Goal: Answer question/provide support

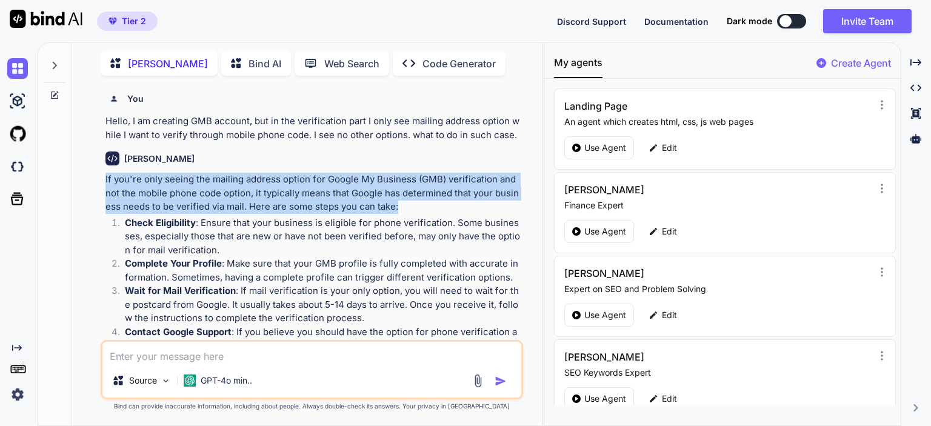
drag, startPoint x: 104, startPoint y: 181, endPoint x: 401, endPoint y: 213, distance: 299.4
click at [401, 213] on div "You Hello, I am creating GMB account, but in the verification part I only see m…" at bounding box center [313, 212] width 420 height 255
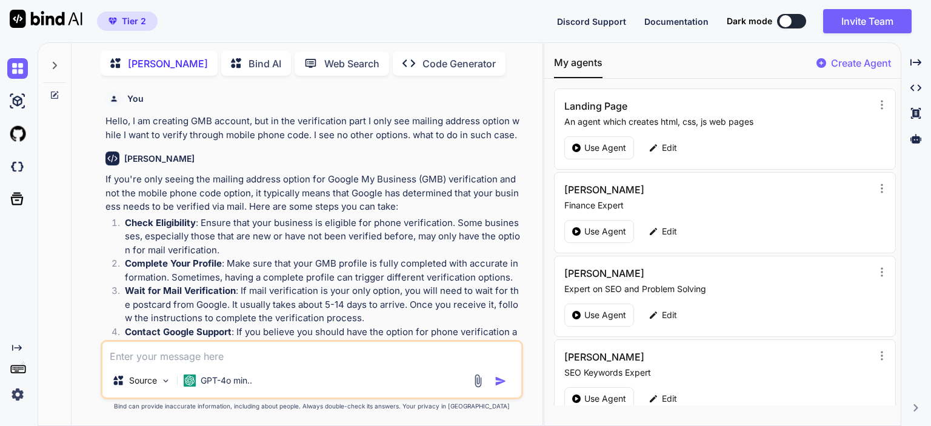
click at [361, 134] on p "Hello, I am creating GMB account, but in the verification part I only see maili…" at bounding box center [312, 128] width 415 height 27
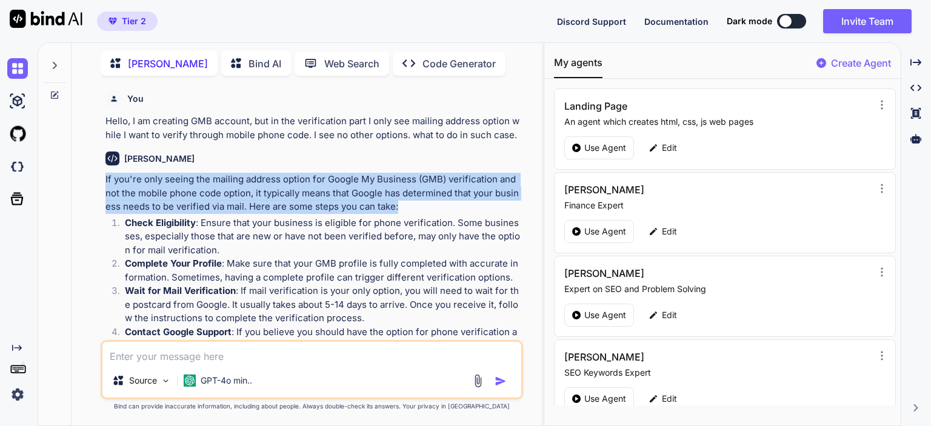
drag, startPoint x: 104, startPoint y: 181, endPoint x: 420, endPoint y: 201, distance: 317.1
click at [420, 201] on div "You Hello, I am creating GMB account, but in the verification part I only see m…" at bounding box center [313, 212] width 420 height 255
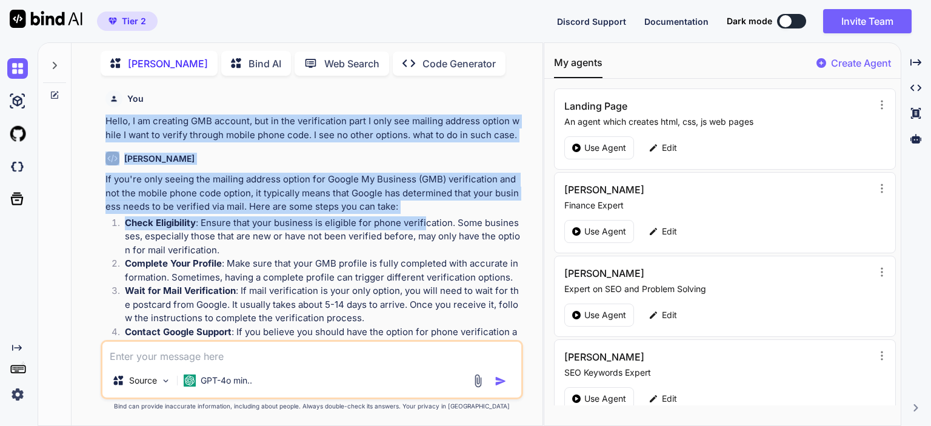
drag, startPoint x: 105, startPoint y: 122, endPoint x: 422, endPoint y: 215, distance: 330.0
click at [422, 215] on div "You Hello, I am creating GMB account, but in the verification part I only see m…" at bounding box center [313, 212] width 420 height 255
click at [422, 206] on p "If you're only seeing the mailing address option for Google My Business (GMB) v…" at bounding box center [312, 193] width 415 height 41
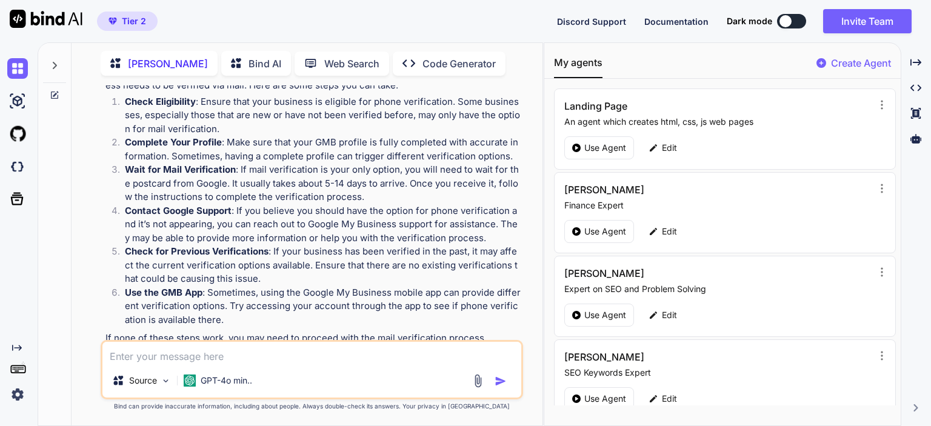
scroll to position [147, 0]
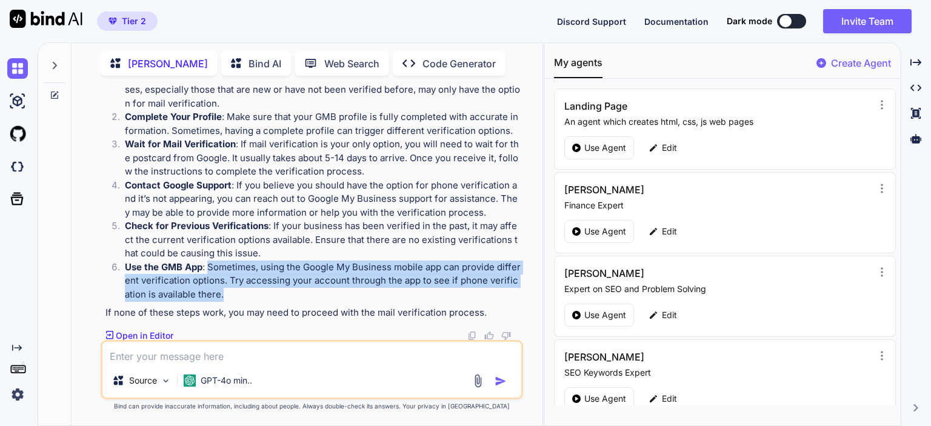
drag, startPoint x: 209, startPoint y: 267, endPoint x: 221, endPoint y: 293, distance: 27.9
click at [221, 293] on p "Use the GMB App : Sometimes, using the Google My Business mobile app can provid…" at bounding box center [323, 281] width 396 height 41
click at [218, 290] on p "Use the GMB App : Sometimes, using the Google My Business mobile app can provid…" at bounding box center [323, 281] width 396 height 41
drag, startPoint x: 219, startPoint y: 292, endPoint x: 117, endPoint y: 267, distance: 105.6
click at [117, 267] on li "Use the GMB App : Sometimes, using the Google My Business mobile app can provid…" at bounding box center [318, 281] width 406 height 41
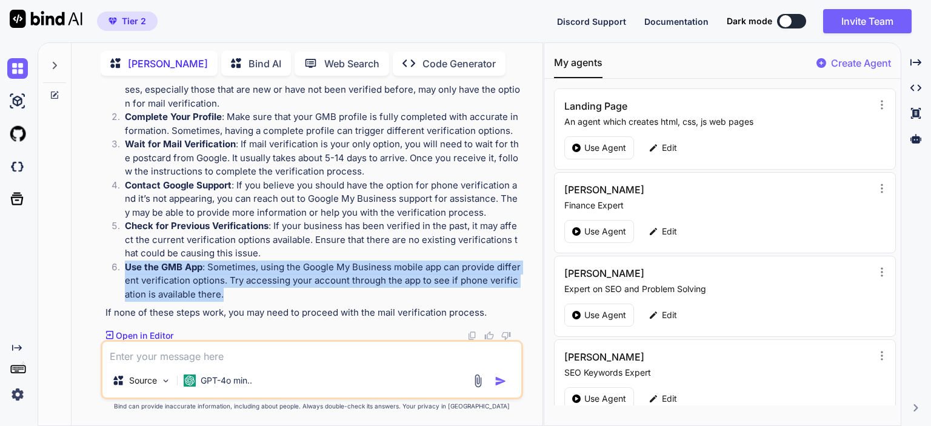
copy p "Use the GMB App : Sometimes, using the Google My Business mobile app can provid…"
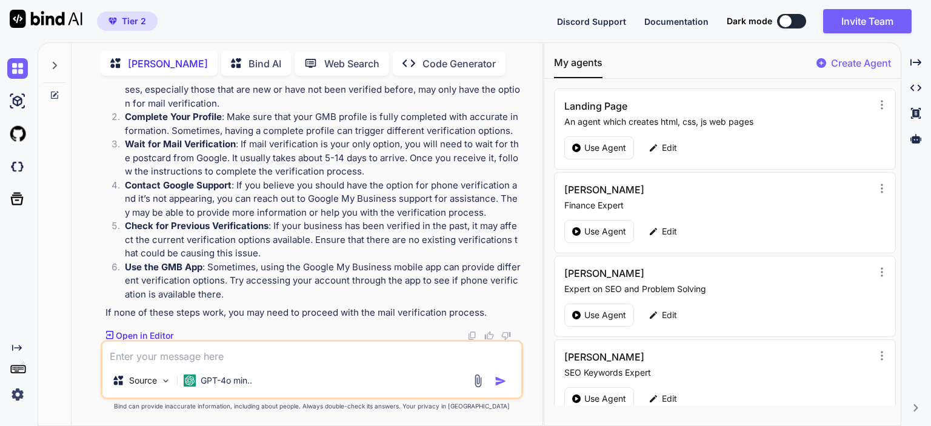
click at [172, 354] on textarea at bounding box center [311, 353] width 419 height 22
paste textarea "Use the GMB App: Sometimes, using the Google My Business mobile app can provide…"
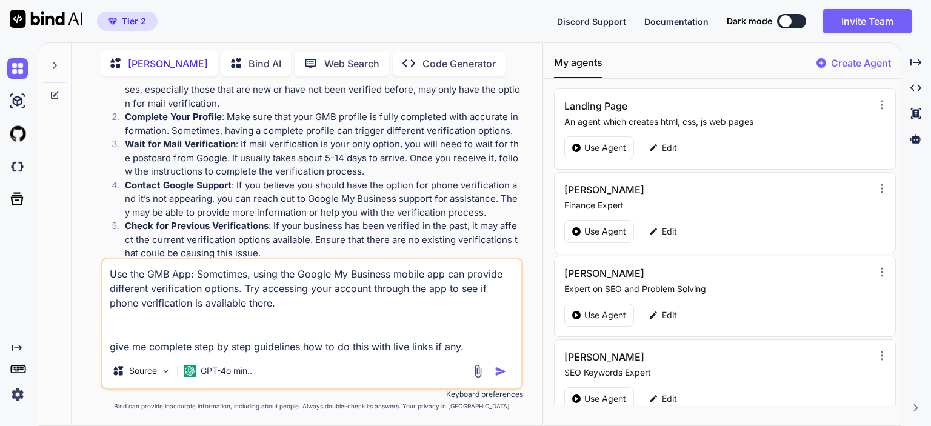
type textarea "Use the GMB App: Sometimes, using the Google My Business mobile app can provide…"
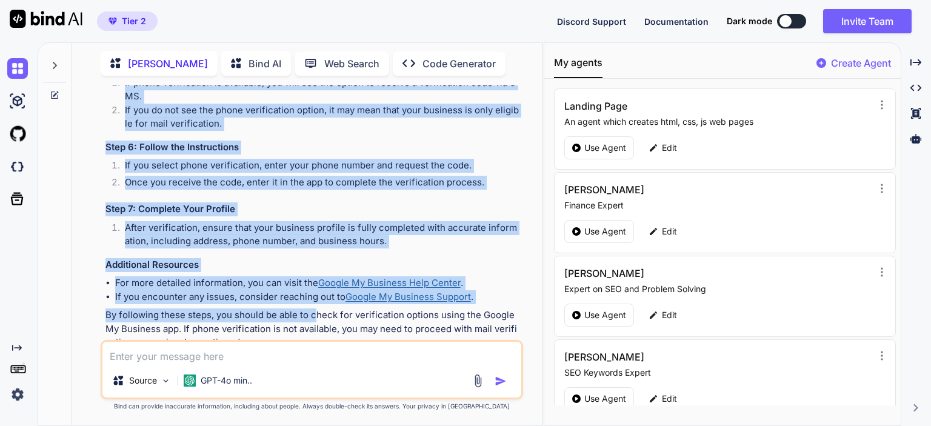
scroll to position [905, 0]
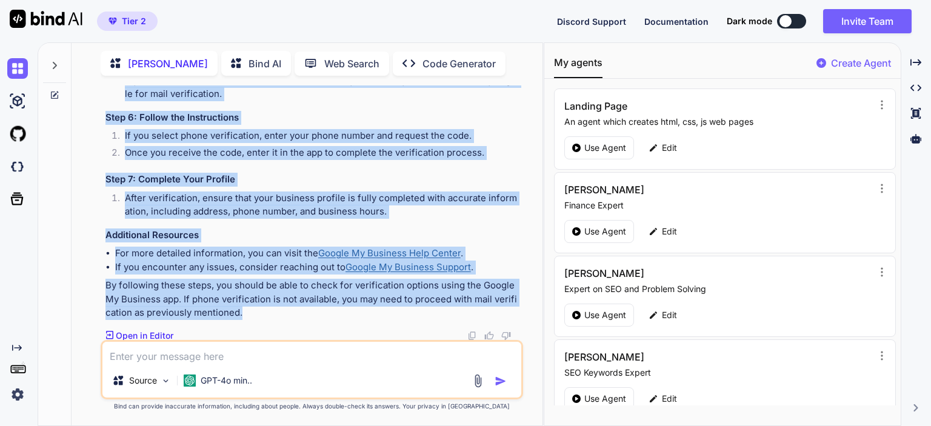
drag, startPoint x: 105, startPoint y: 174, endPoint x: 316, endPoint y: 308, distance: 249.9
click at [316, 308] on div "Here’s a step-by-[PERSON_NAME] on how to use the Google My Business (GMB) app t…" at bounding box center [312, 2] width 415 height 636
copy div "Lore’i d sita-co-adip elits do eiu te inc utl Etdolo Ma Aliquaen (ADM) ven qu n…"
